Goal: Transaction & Acquisition: Download file/media

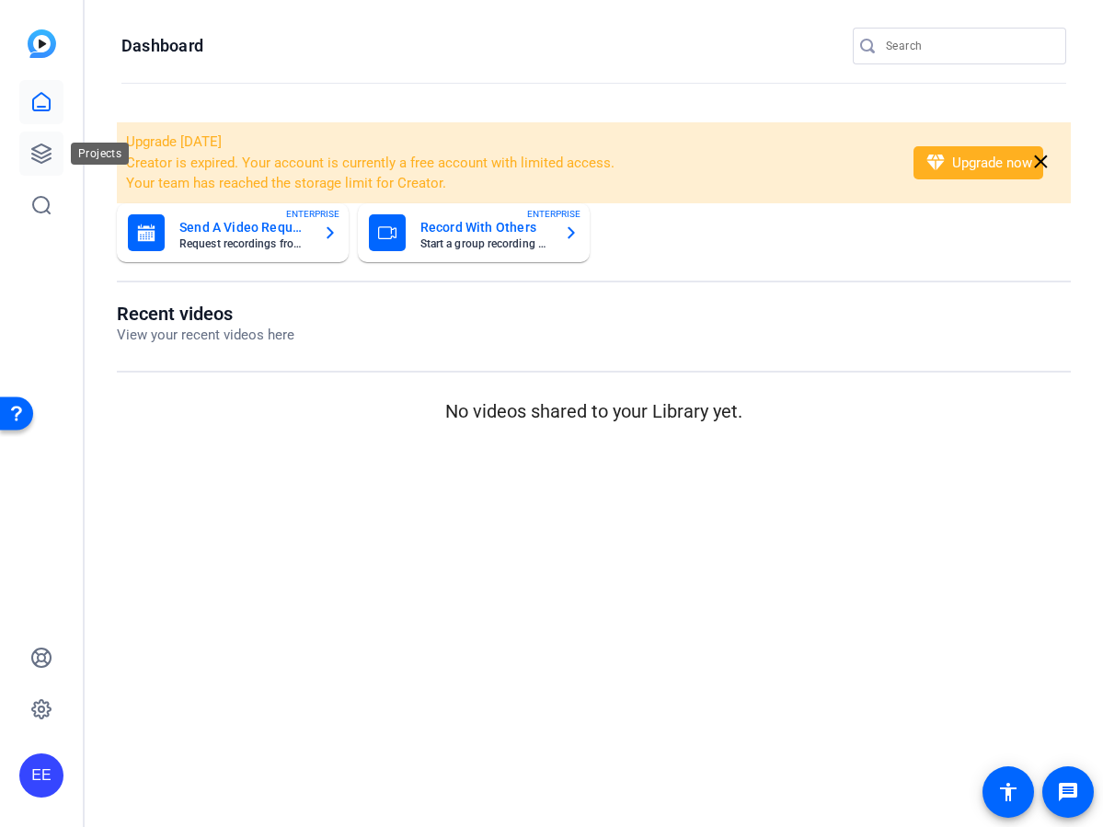
click at [48, 158] on icon at bounding box center [41, 153] width 18 height 18
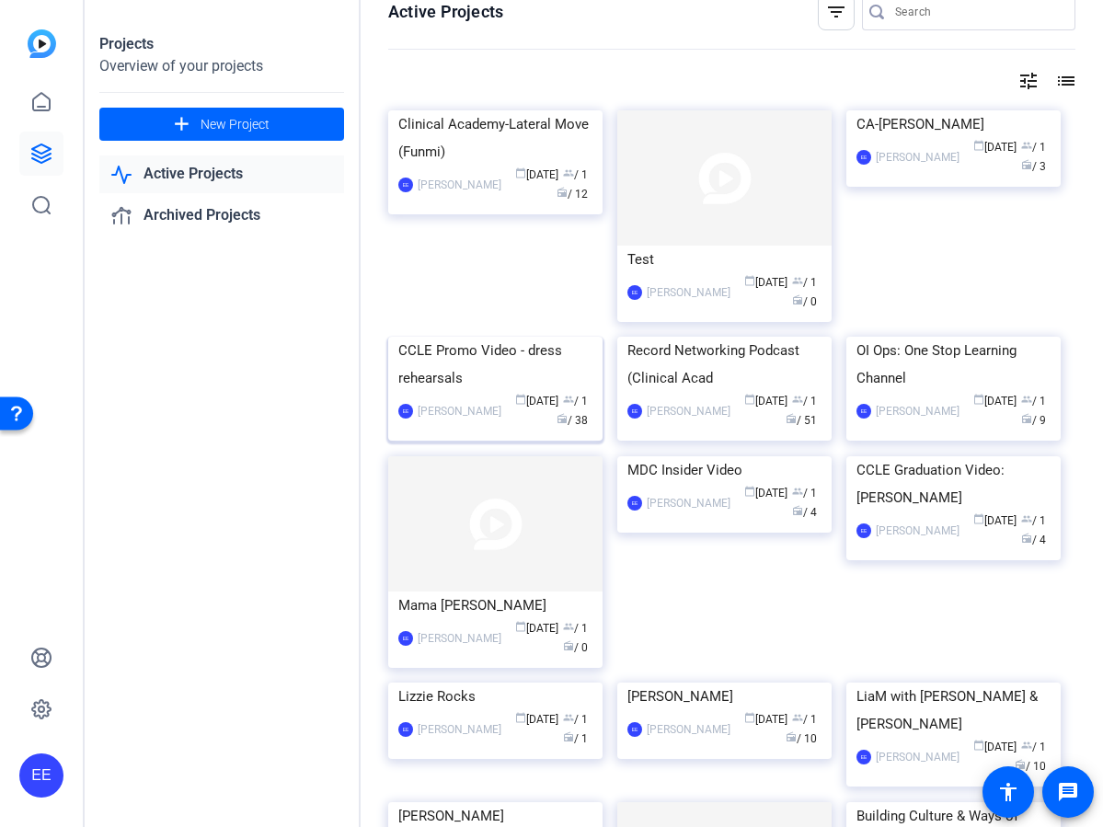
scroll to position [30, 0]
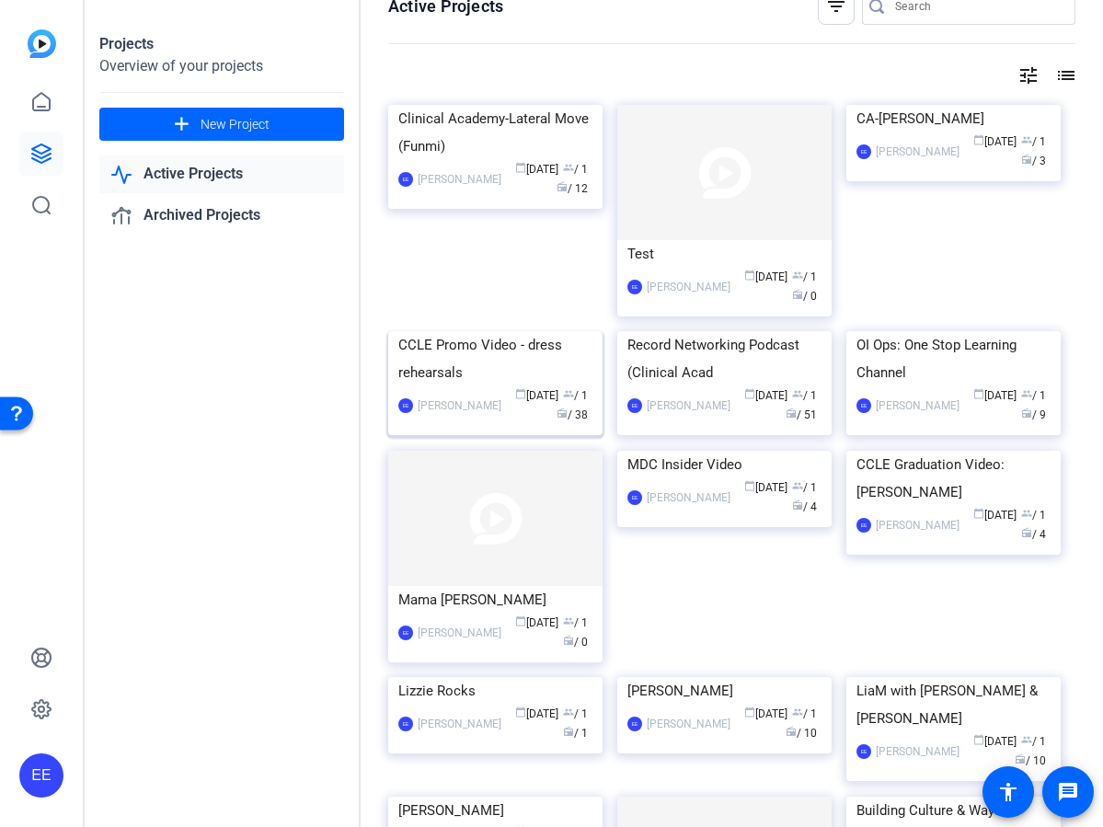
click at [535, 331] on img at bounding box center [495, 331] width 214 height 0
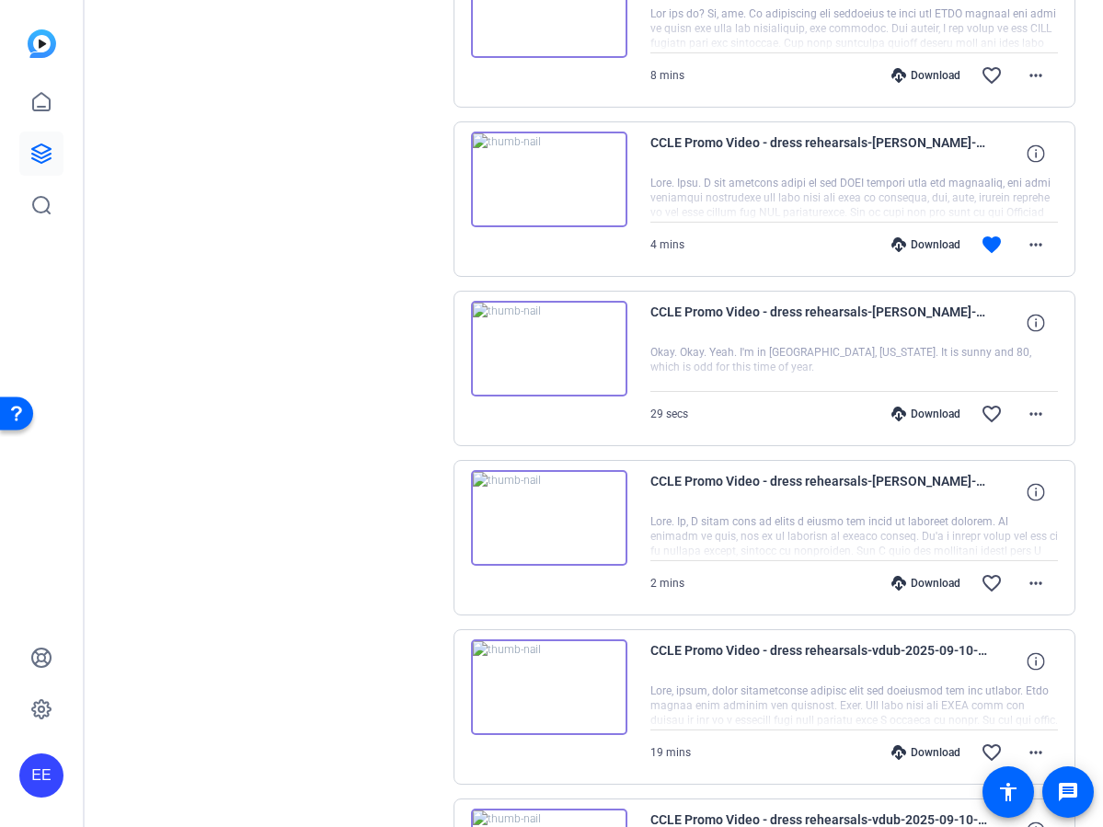
scroll to position [1208, 0]
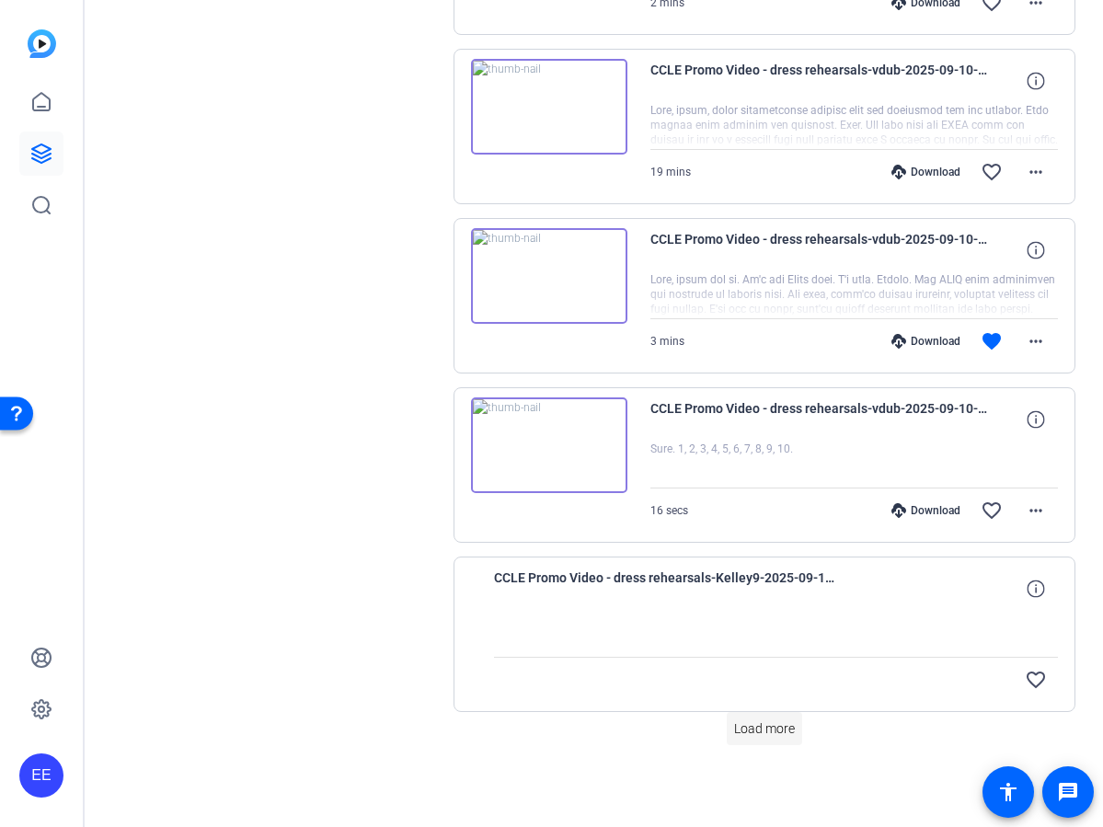
click at [773, 730] on span "Load more" at bounding box center [764, 729] width 61 height 19
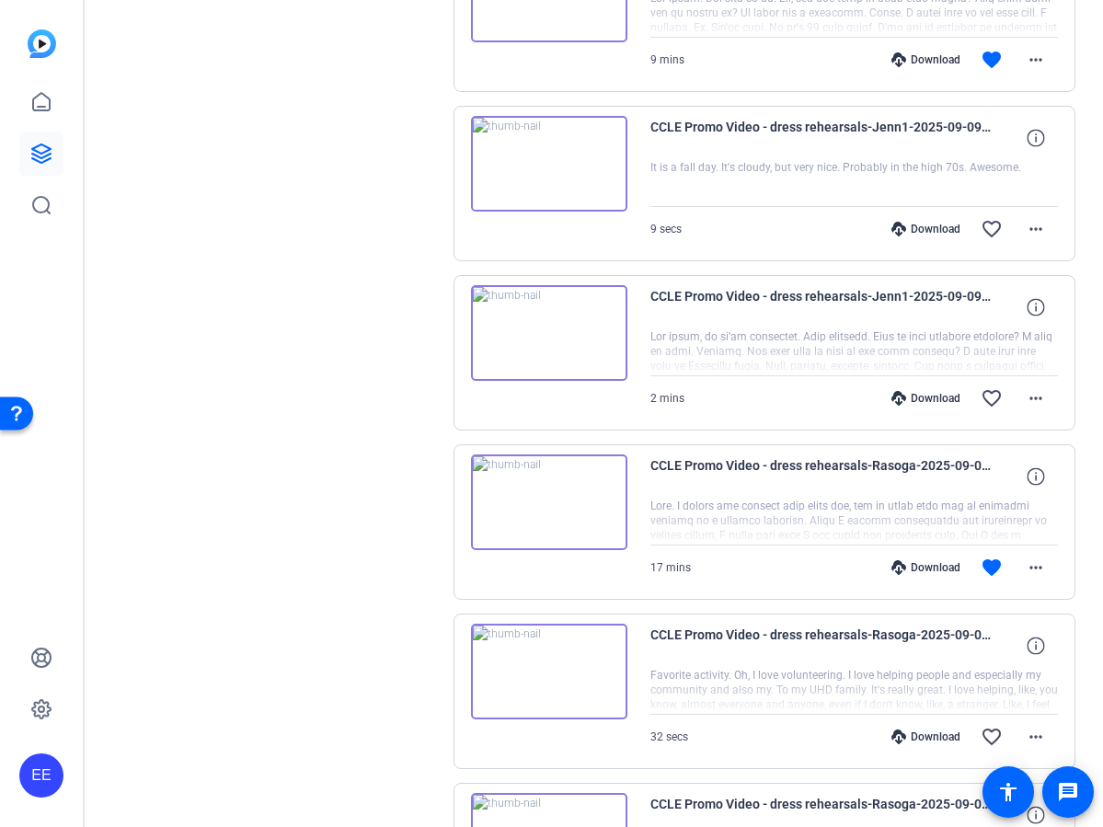
scroll to position [2902, 0]
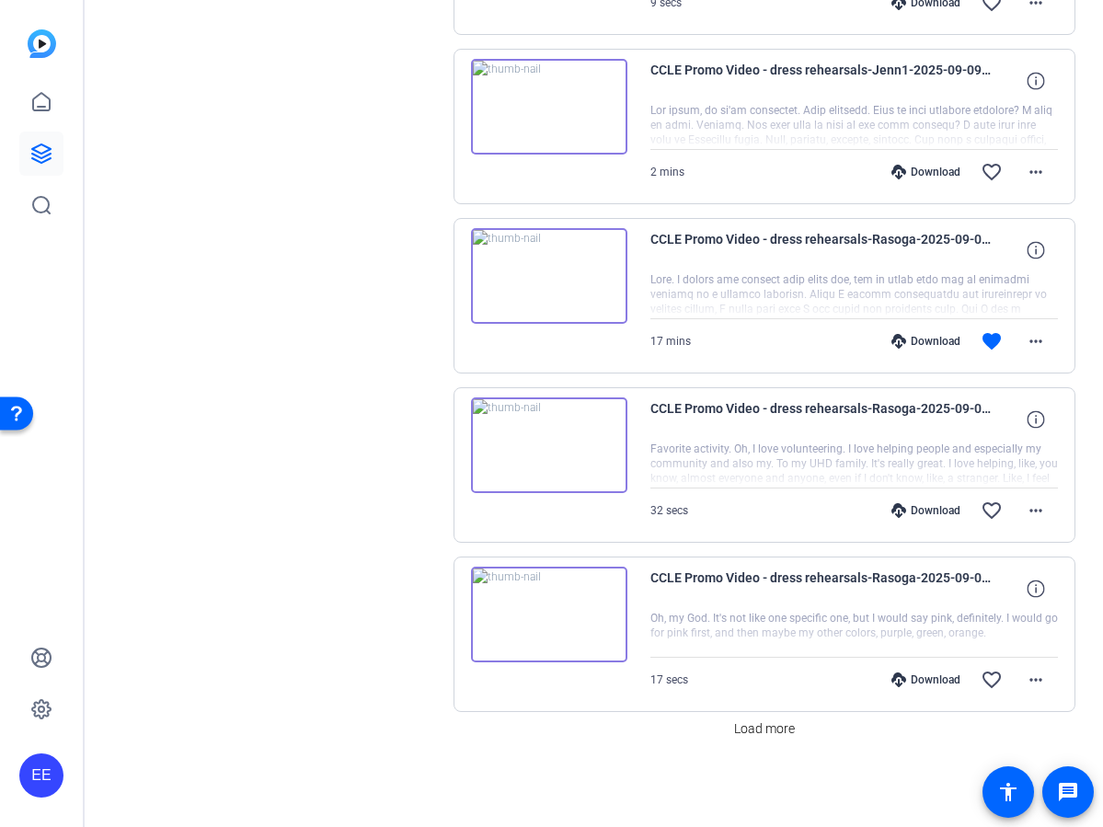
click at [773, 730] on span "Load more" at bounding box center [764, 729] width 61 height 19
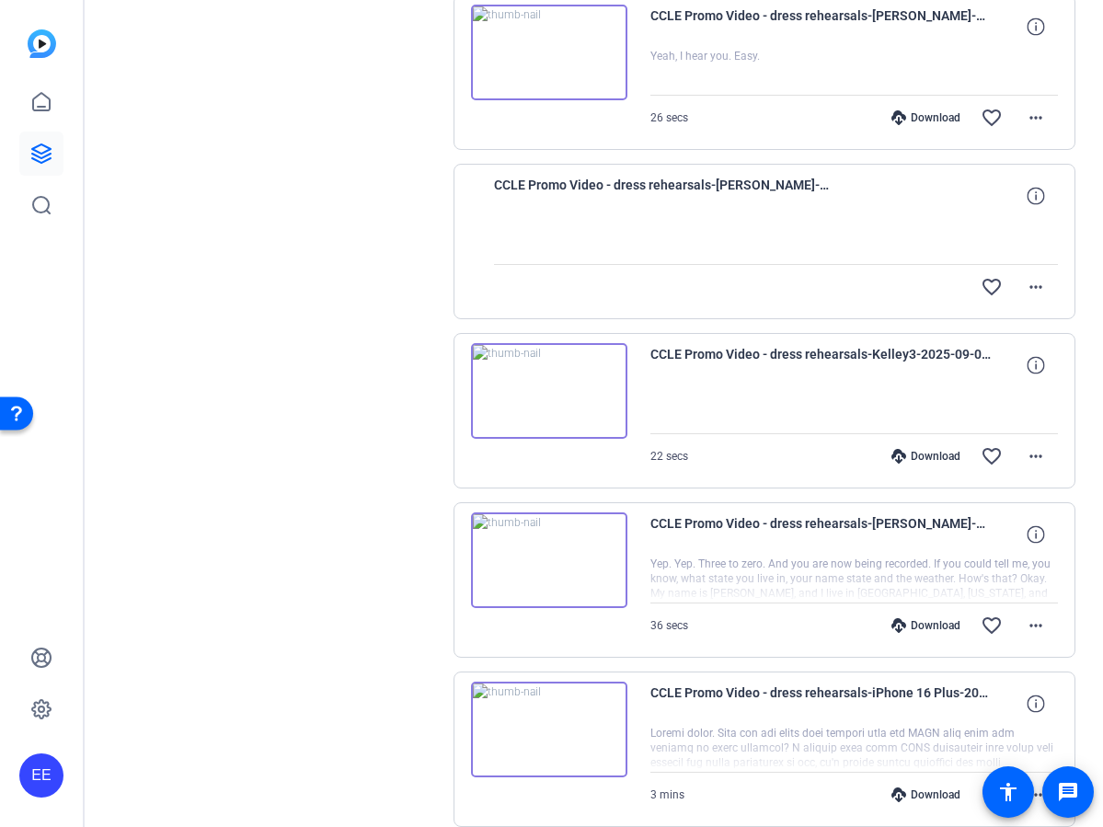
scroll to position [4595, 0]
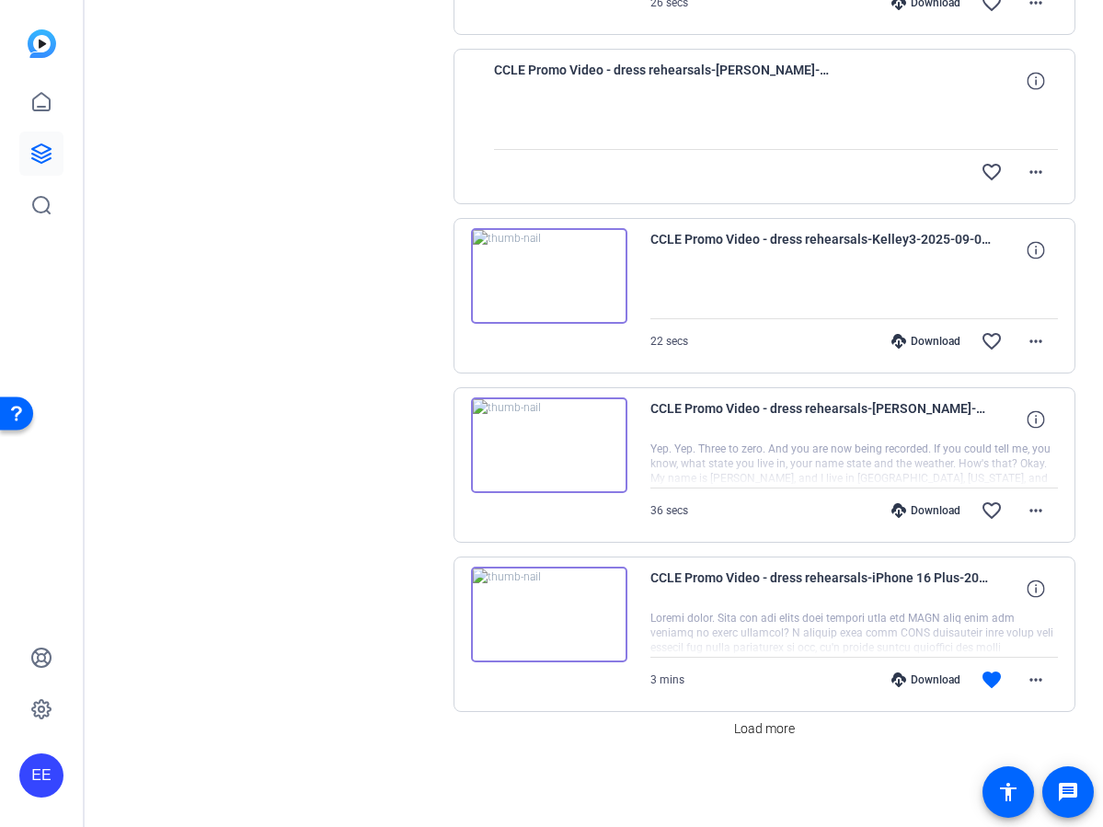
click at [773, 730] on span "Load more" at bounding box center [764, 729] width 61 height 19
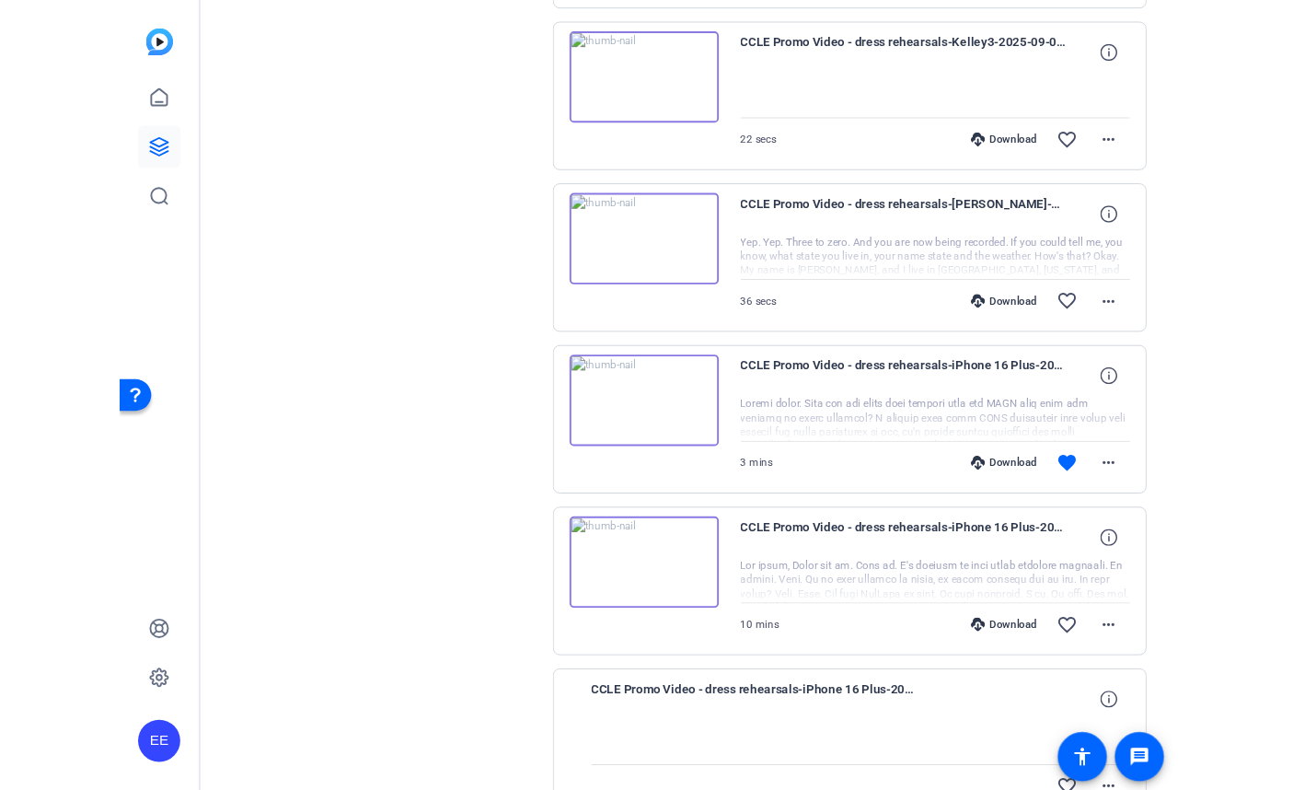
scroll to position [4791, 0]
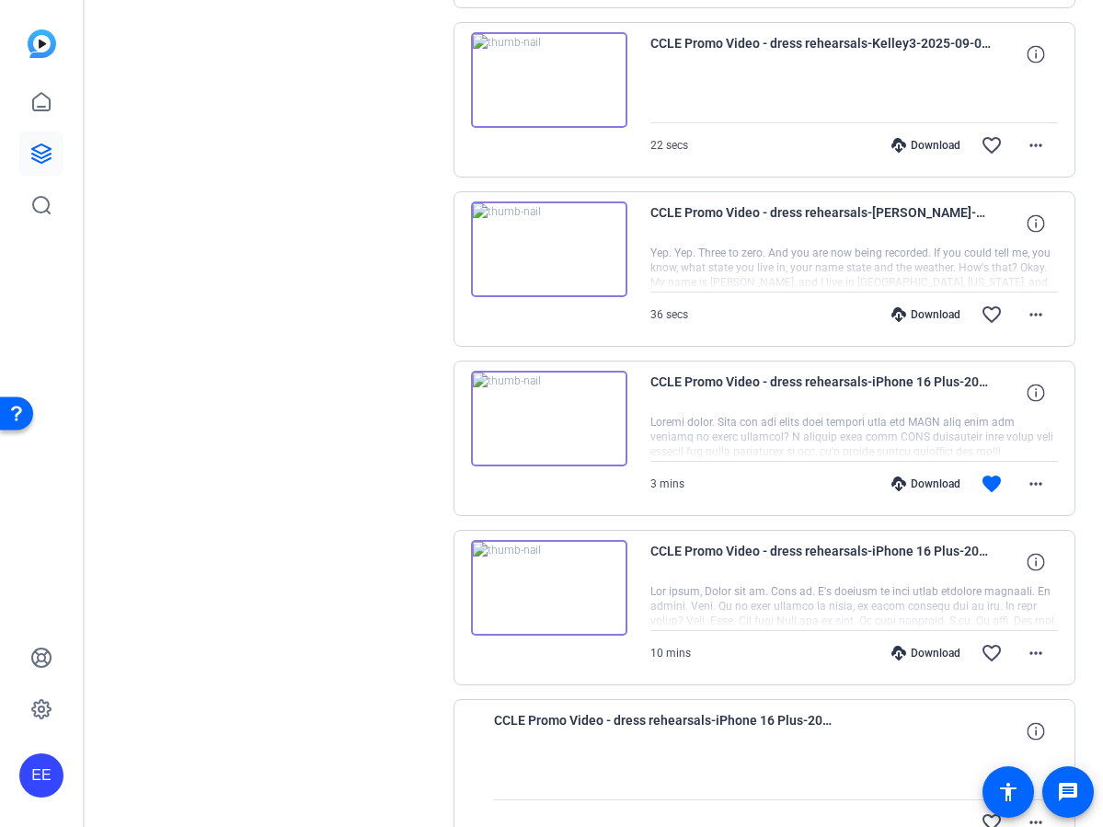
click at [924, 487] on div "Download" at bounding box center [926, 484] width 87 height 15
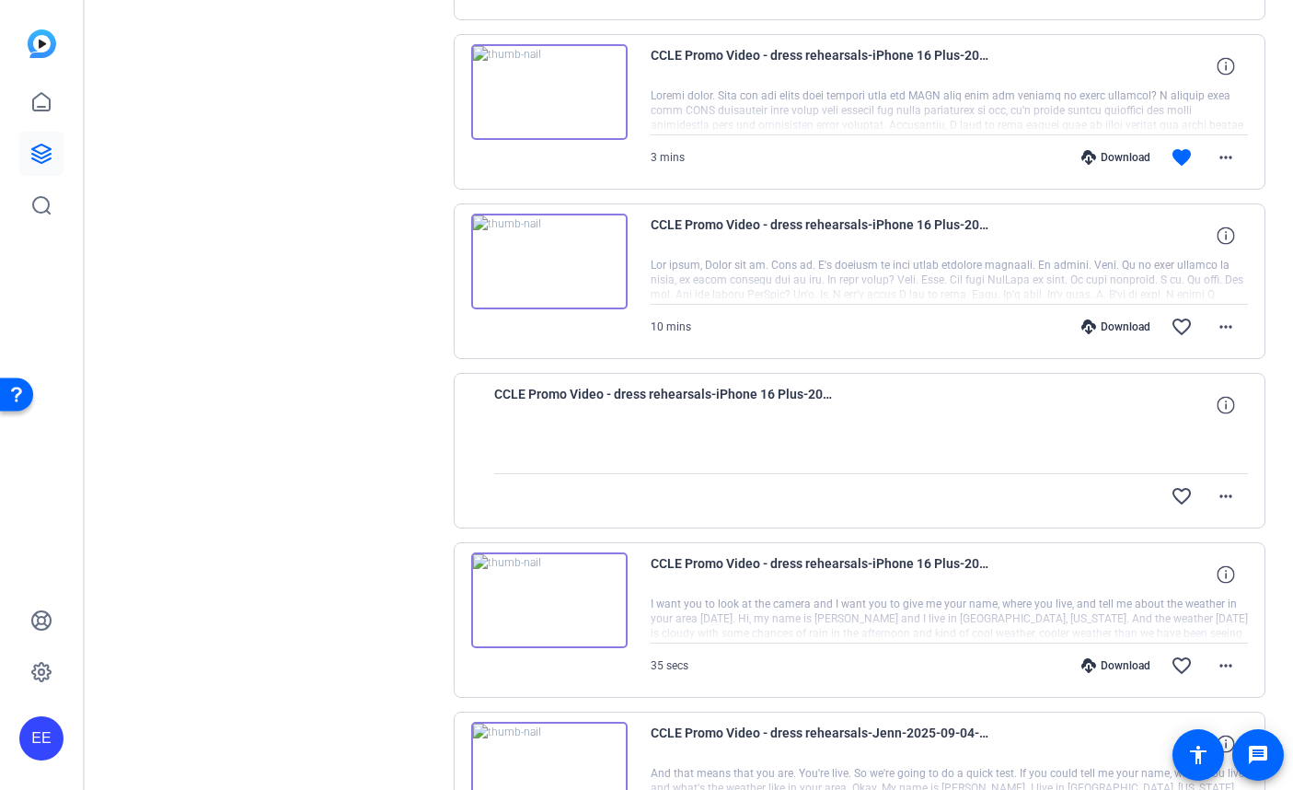
scroll to position [5115, 0]
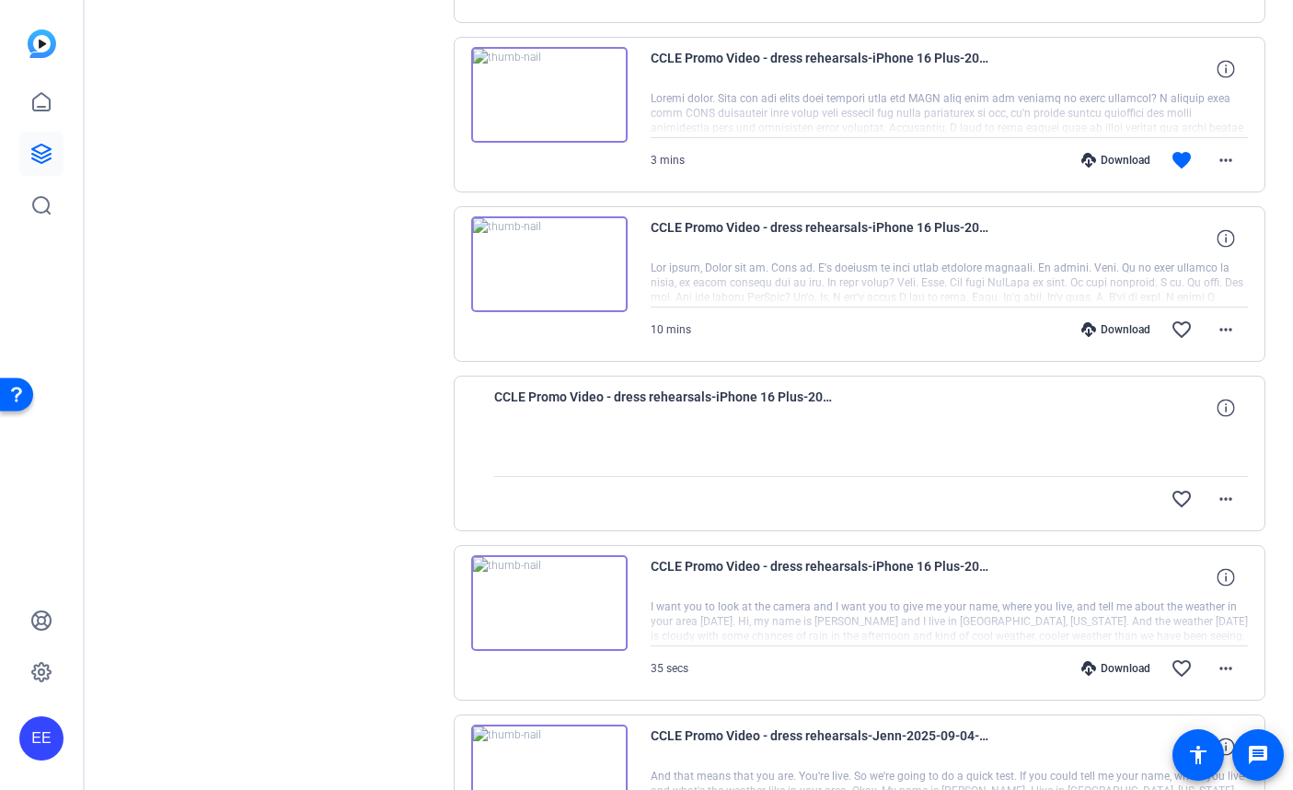
click at [1102, 333] on div "Download" at bounding box center [1115, 329] width 87 height 15
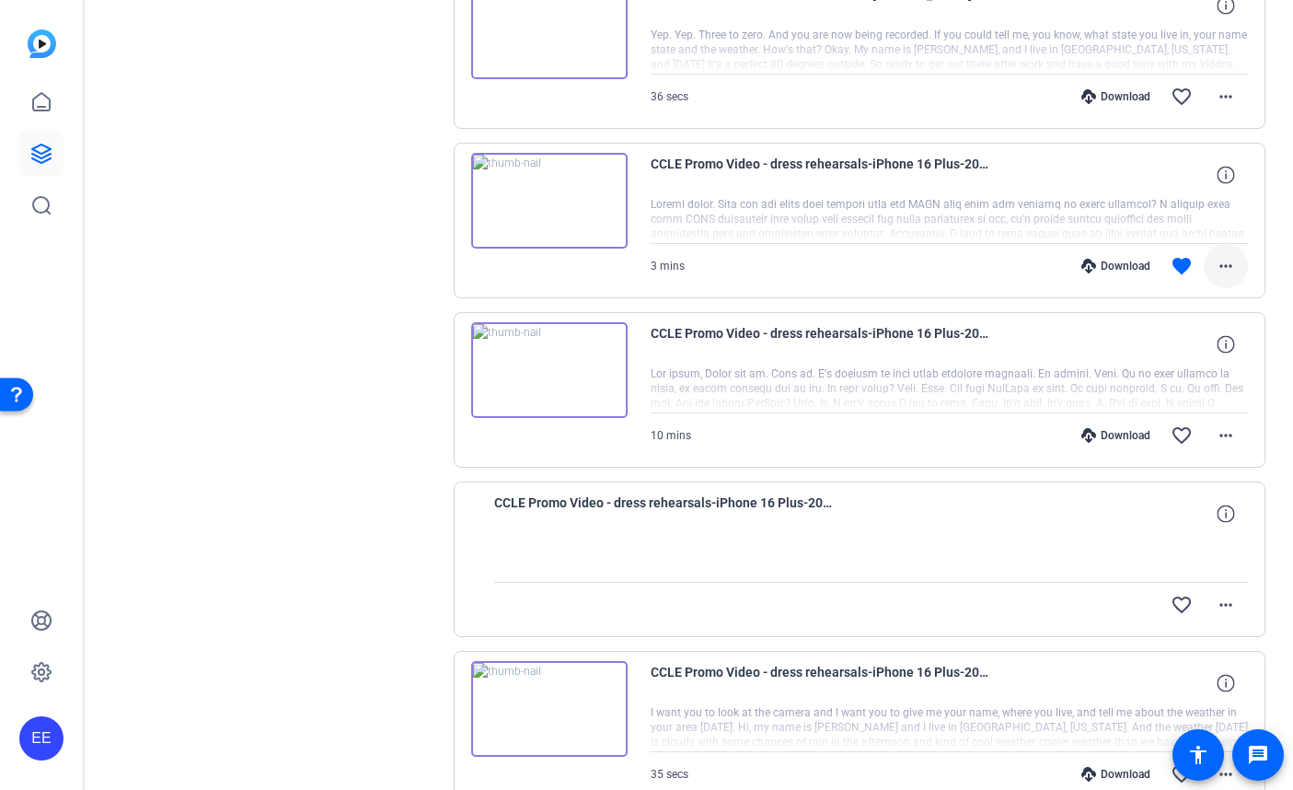
scroll to position [5010, 0]
click at [1102, 267] on mat-icon "more_horiz" at bounding box center [1226, 265] width 22 height 22
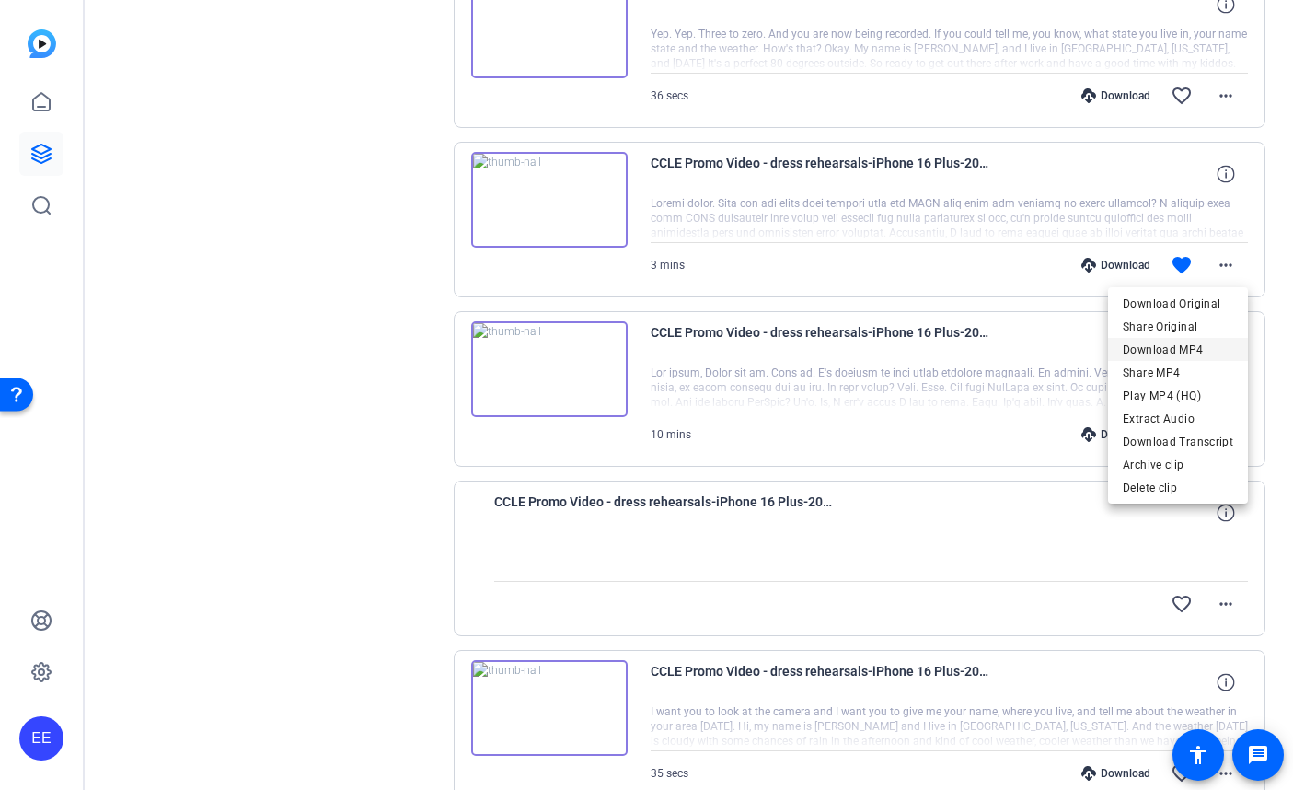
click at [1102, 352] on span "Download MP4" at bounding box center [1178, 350] width 110 height 22
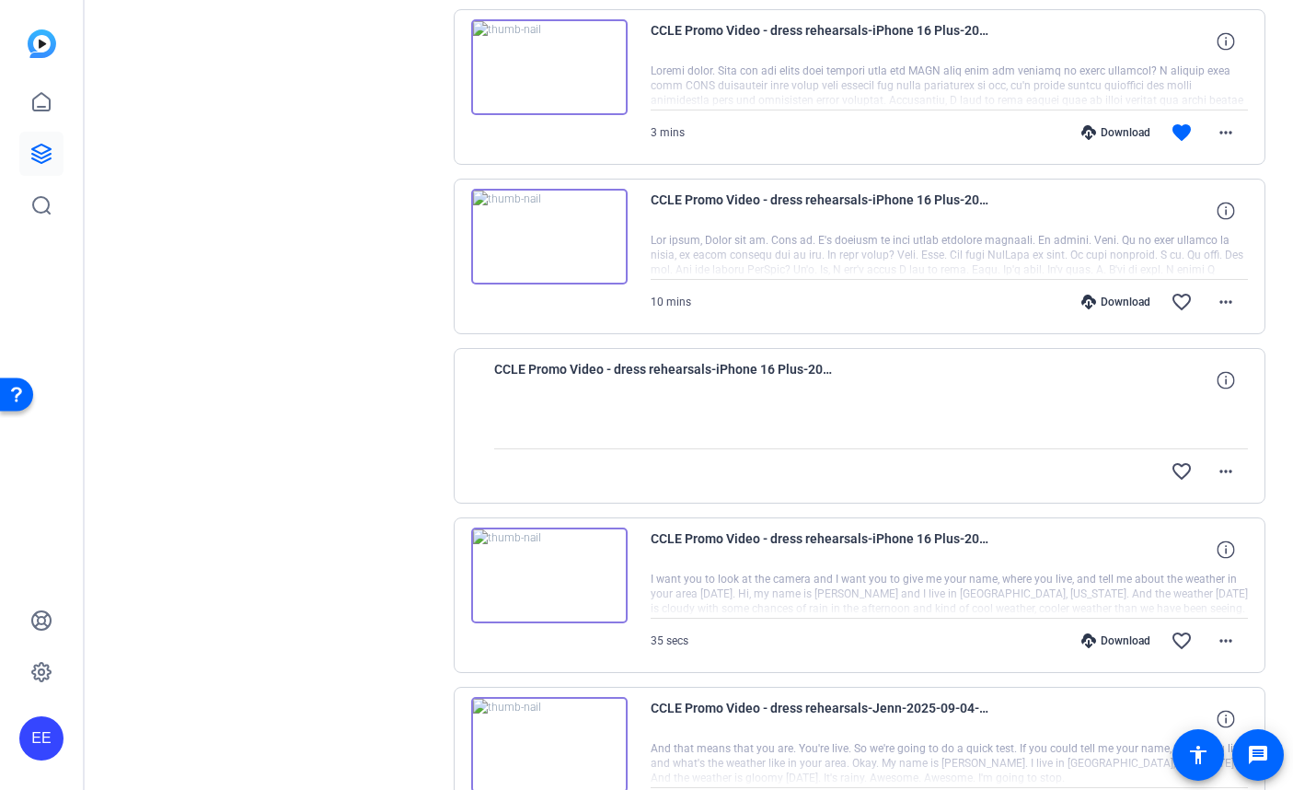
scroll to position [5131, 0]
